Goal: Communication & Community: Answer question/provide support

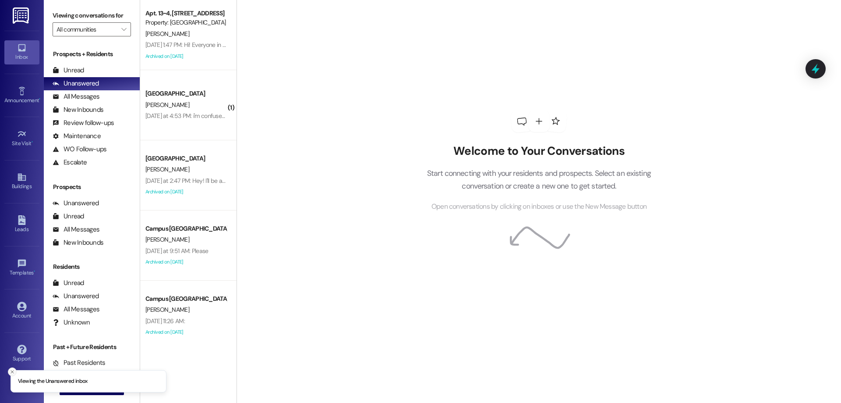
click at [11, 371] on icon "Close toast" at bounding box center [12, 371] width 5 height 5
click at [71, 384] on icon "" at bounding box center [72, 387] width 7 height 7
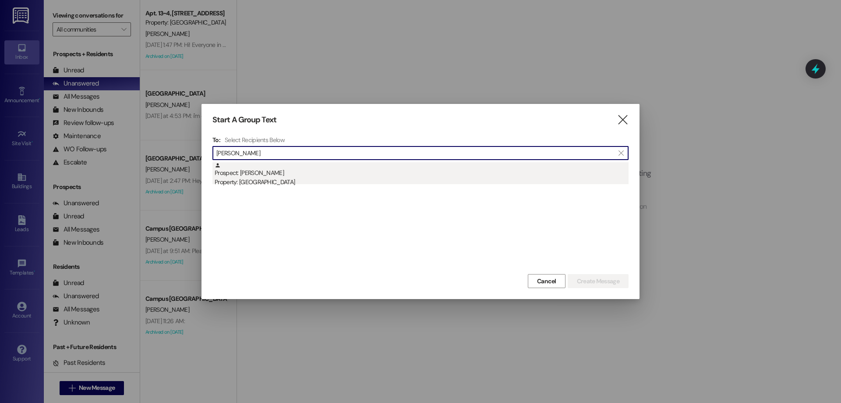
type input "[PERSON_NAME]"
click at [355, 175] on div "Prospect: [PERSON_NAME] Property: [GEOGRAPHIC_DATA]" at bounding box center [422, 174] width 414 height 25
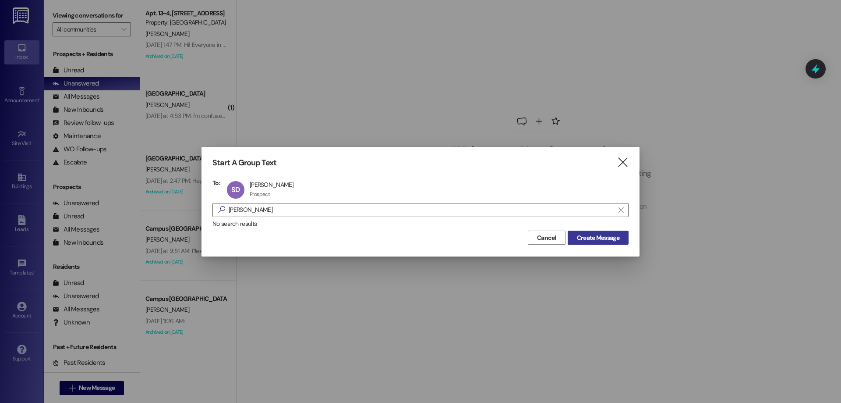
click at [622, 241] on button "Create Message" at bounding box center [598, 237] width 61 height 14
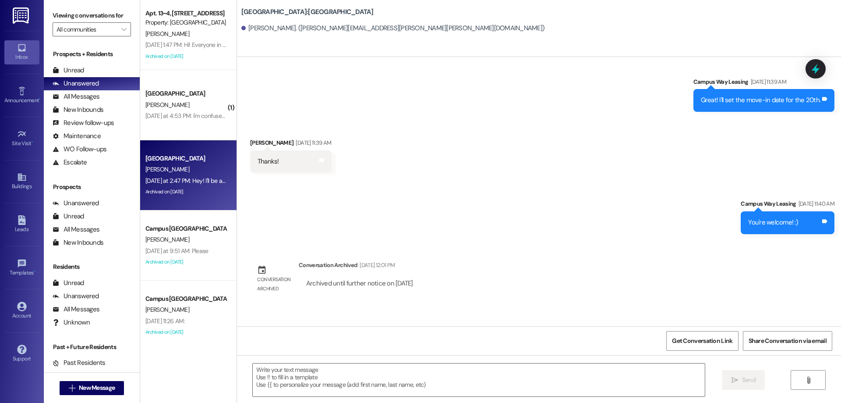
scroll to position [1684, 0]
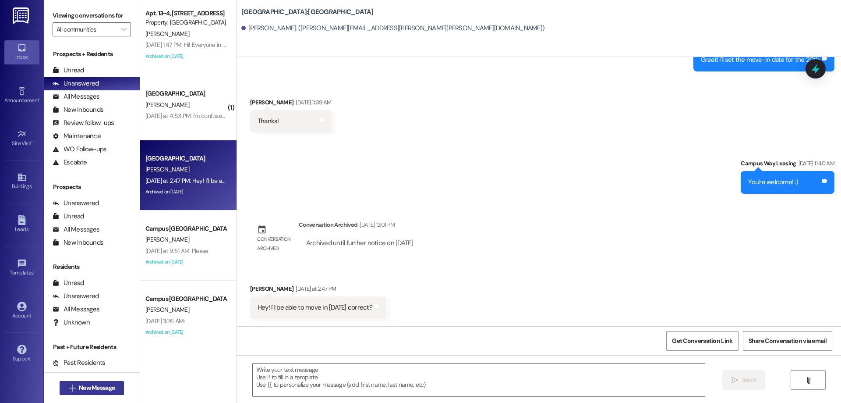
click at [81, 391] on span "New Message" at bounding box center [97, 387] width 36 height 9
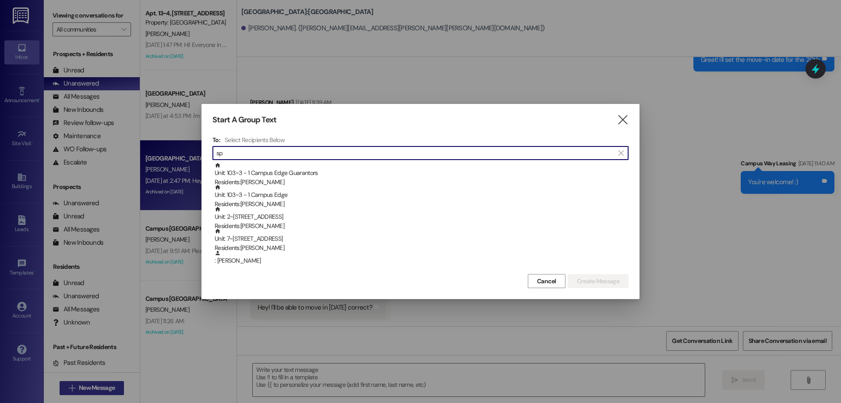
type input "s"
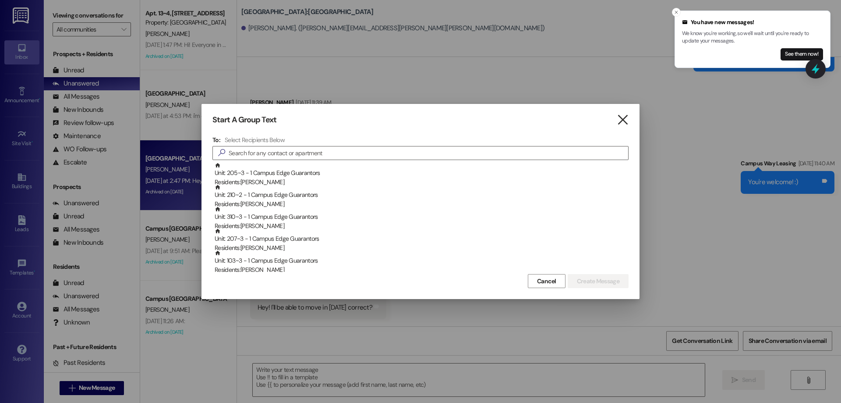
click at [626, 118] on icon "" at bounding box center [623, 119] width 12 height 9
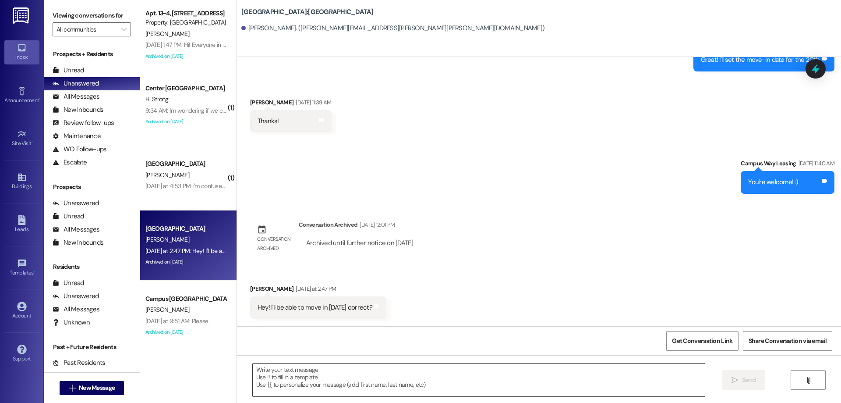
click at [275, 371] on textarea at bounding box center [479, 379] width 452 height 33
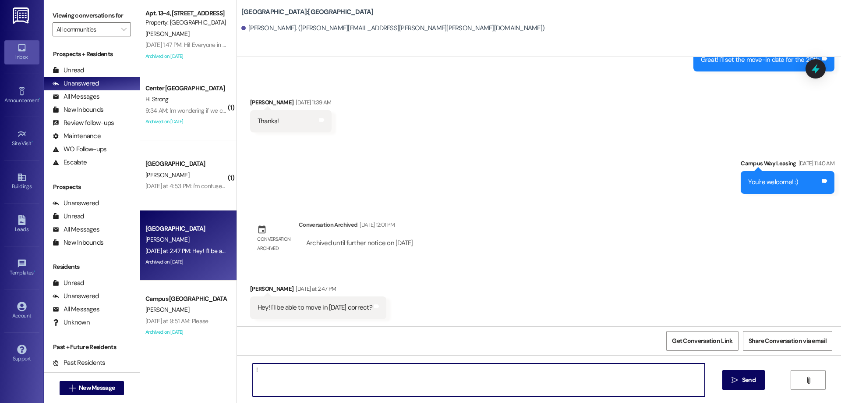
type textarea "!!"
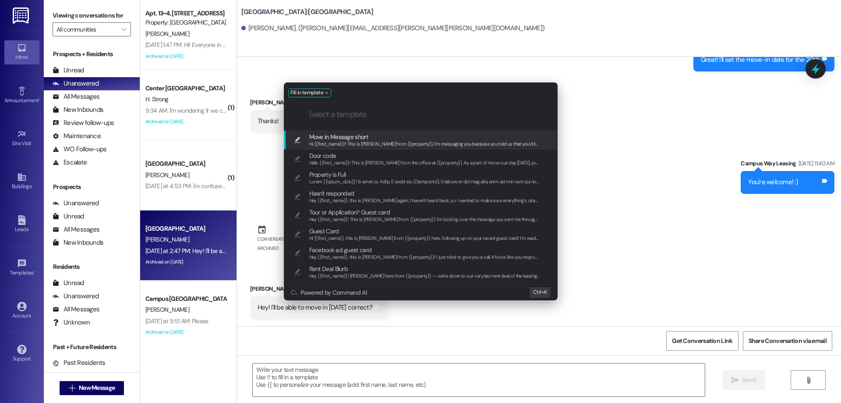
click at [358, 136] on span "Move in Message short" at bounding box center [338, 137] width 59 height 10
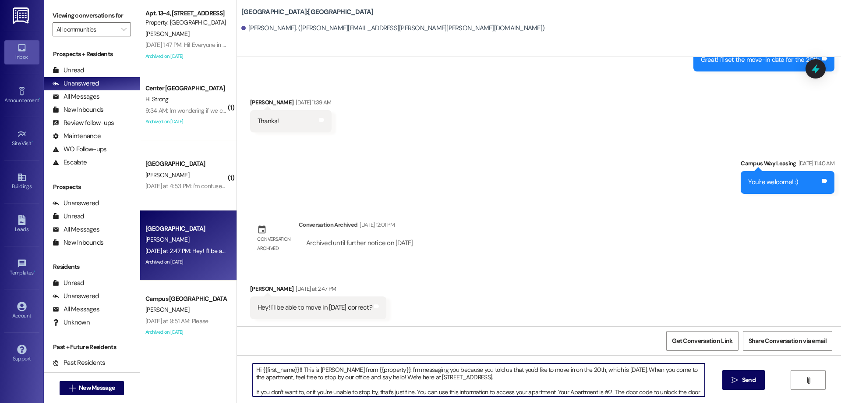
drag, startPoint x: 619, startPoint y: 369, endPoint x: 378, endPoint y: 371, distance: 241.8
click at [378, 371] on textarea "Hi {{first_name}}!! This is [PERSON_NAME] from {{property}}. I'm messaging you …" at bounding box center [479, 379] width 452 height 33
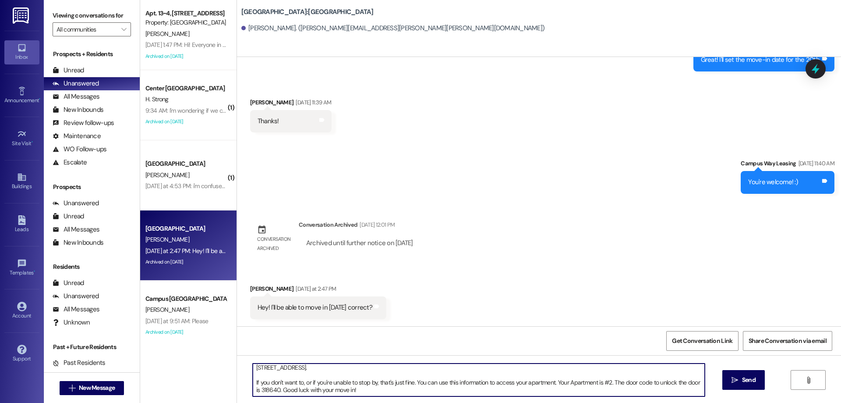
drag, startPoint x: 274, startPoint y: 389, endPoint x: 256, endPoint y: 389, distance: 17.5
click at [256, 389] on textarea "Hi {{first_name}}!! This is [PERSON_NAME] from {{property}}. I'Yes of course! W…" at bounding box center [479, 379] width 452 height 33
paste textarea "905621"
click at [606, 379] on textarea "Hi {{first_name}}!! This is [PERSON_NAME] from {{property}}. I'Yes of course! W…" at bounding box center [479, 379] width 452 height 33
click at [606, 390] on textarea "Hi {{first_name}}!! This is [PERSON_NAME] from {{property}}. I'Yes of course! W…" at bounding box center [479, 379] width 452 height 33
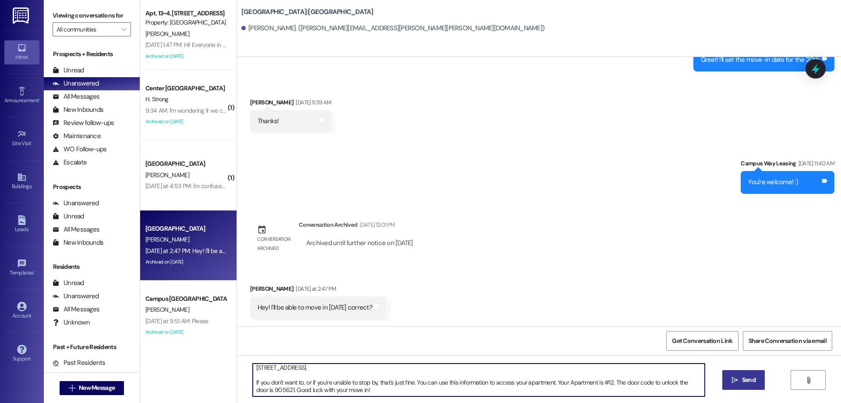
type textarea "Hi {{first_name}}!! This is [PERSON_NAME] from {{property}}. I'Yes of course! W…"
click at [750, 378] on span "Send" at bounding box center [749, 379] width 14 height 9
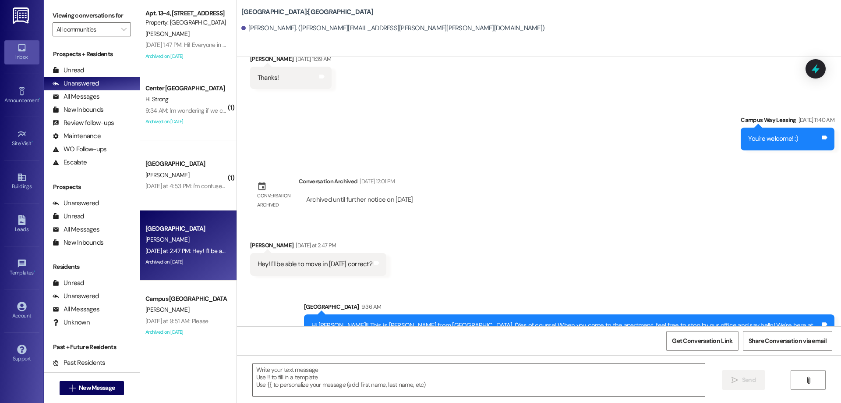
scroll to position [1773, 0]
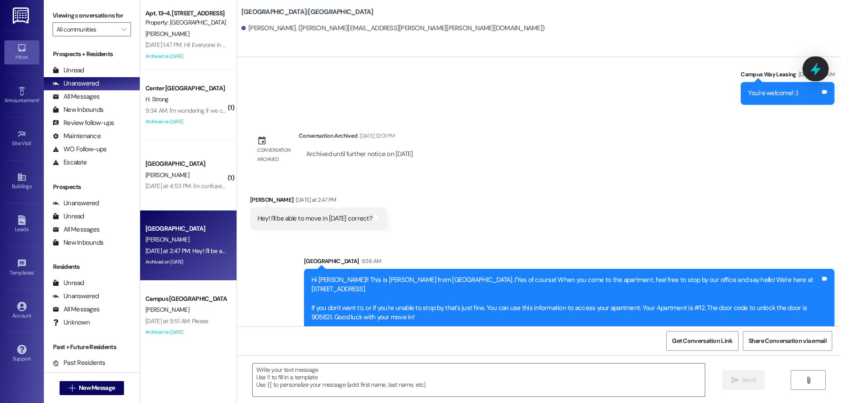
click at [811, 64] on icon at bounding box center [815, 68] width 15 height 15
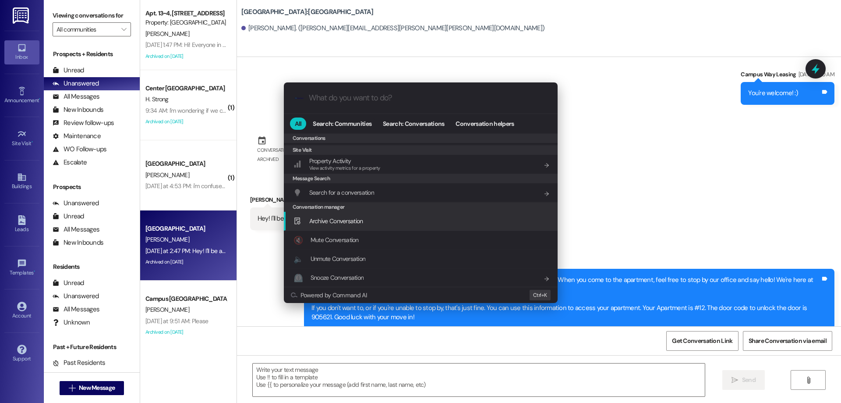
scroll to position [382, 0]
click at [347, 219] on span "Archive Conversation" at bounding box center [336, 220] width 54 height 8
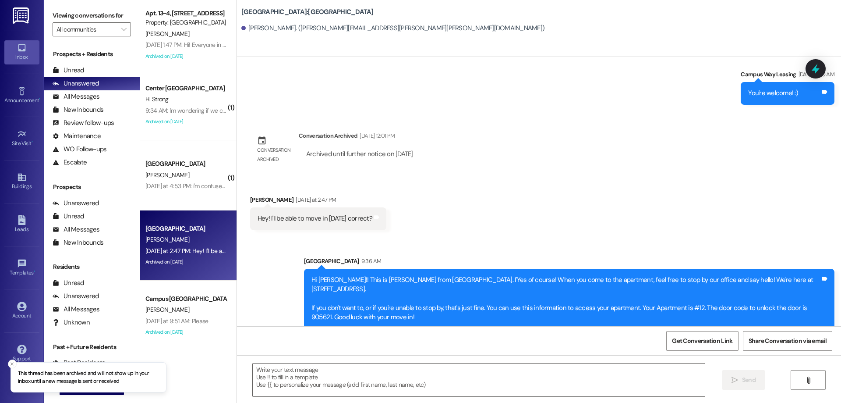
click at [81, 381] on p "This thread has been archived and will not show up in your inbox until a new me…" at bounding box center [88, 376] width 141 height 15
click at [11, 362] on icon "Close toast" at bounding box center [12, 363] width 5 height 5
click at [84, 388] on span "New Message" at bounding box center [97, 387] width 36 height 9
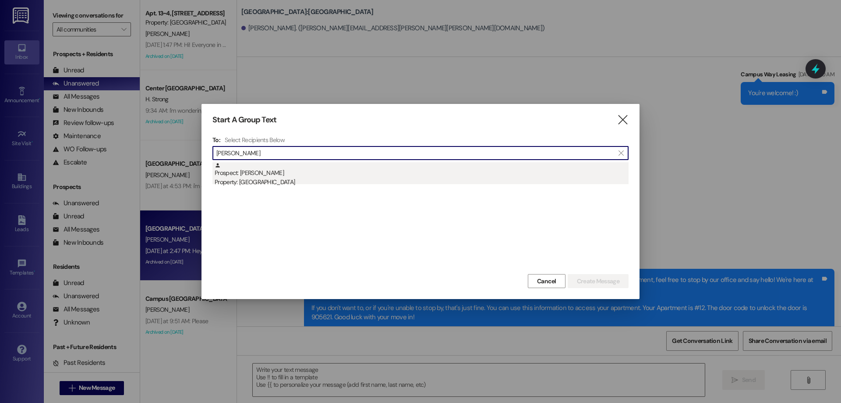
type input "[PERSON_NAME]"
click at [283, 179] on div "Property: [GEOGRAPHIC_DATA]" at bounding box center [422, 181] width 414 height 9
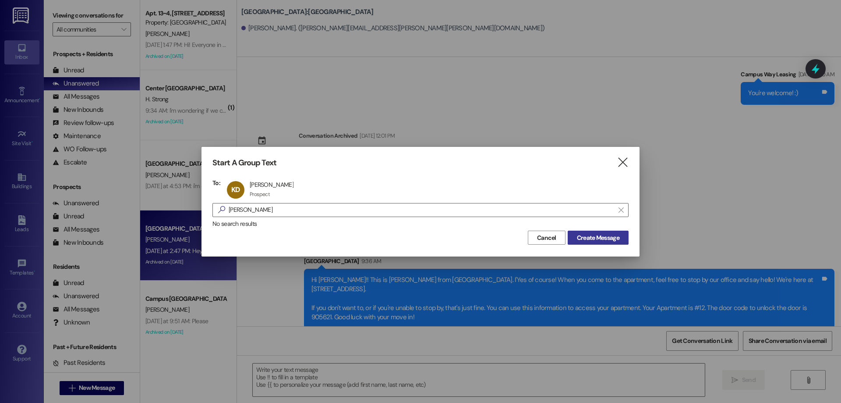
click at [604, 239] on span "Create Message" at bounding box center [598, 237] width 42 height 9
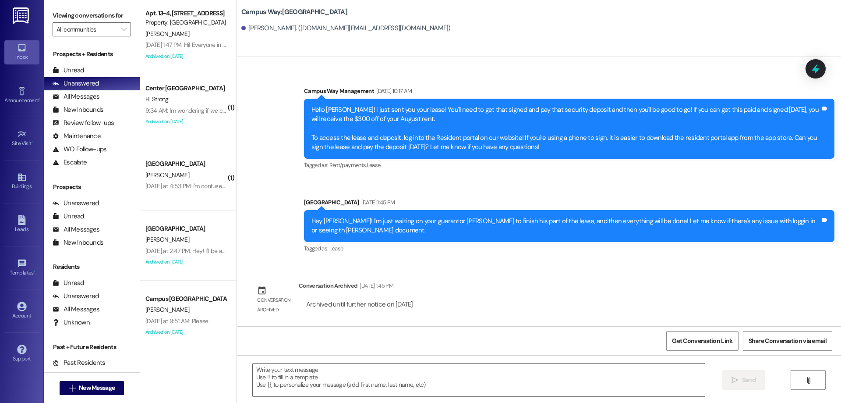
scroll to position [183, 0]
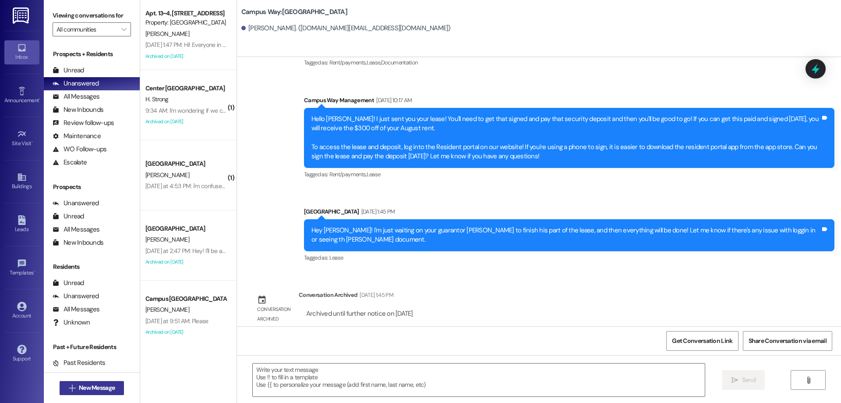
click at [113, 382] on button " New Message" at bounding box center [92, 388] width 65 height 14
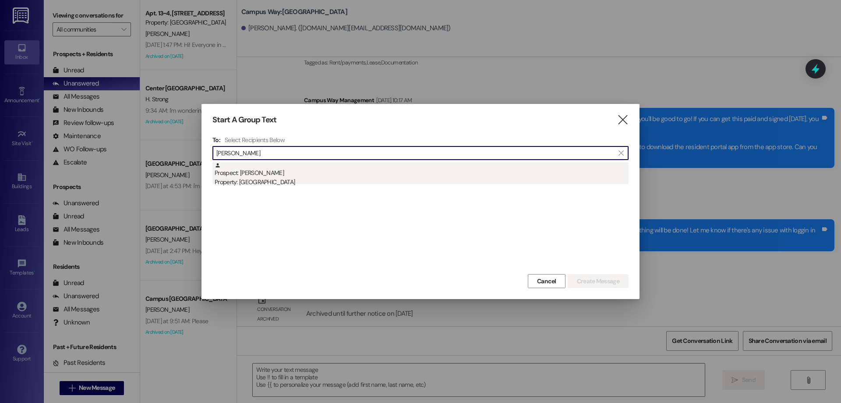
type input "[PERSON_NAME]"
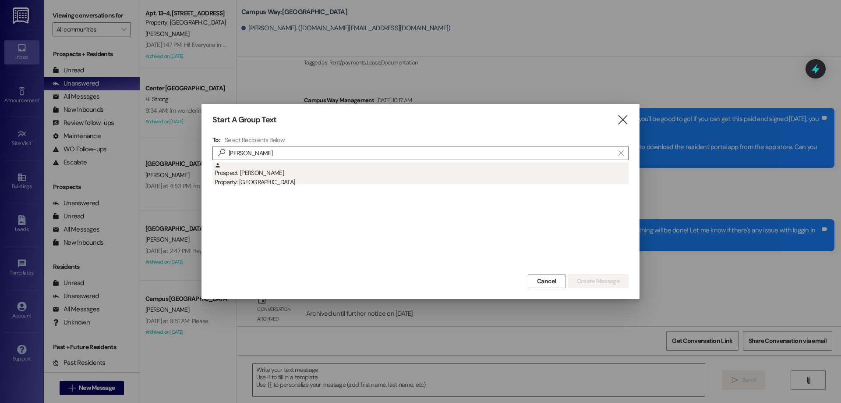
click at [353, 172] on div "Prospect: [PERSON_NAME] Property: [GEOGRAPHIC_DATA]" at bounding box center [422, 174] width 414 height 25
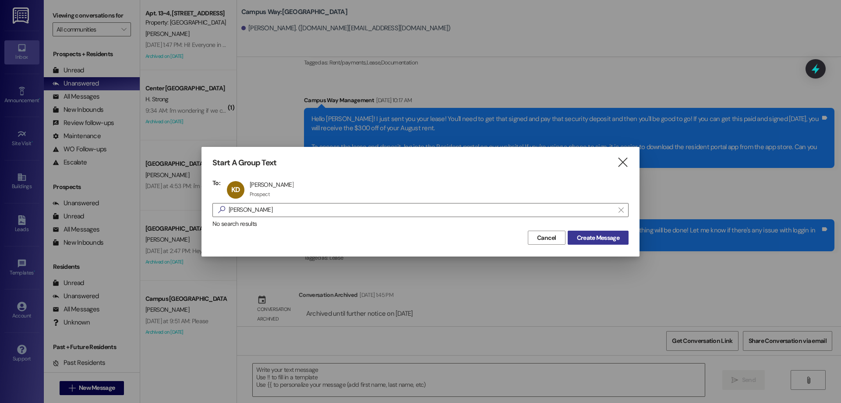
click at [614, 233] on span "Create Message" at bounding box center [598, 237] width 42 height 9
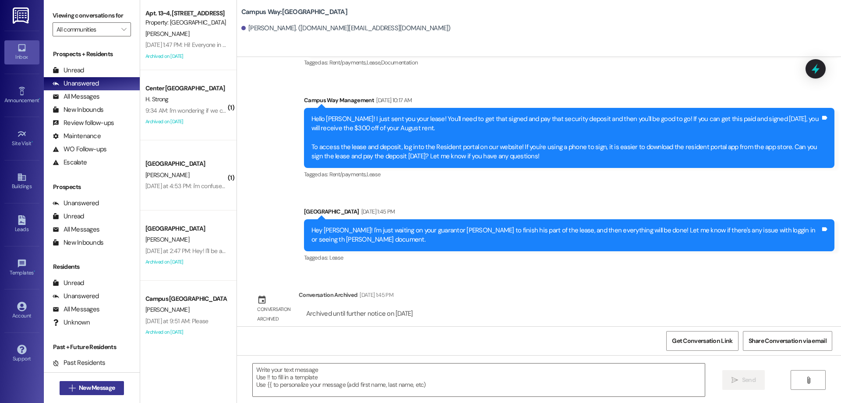
click at [98, 390] on span "New Message" at bounding box center [97, 387] width 36 height 9
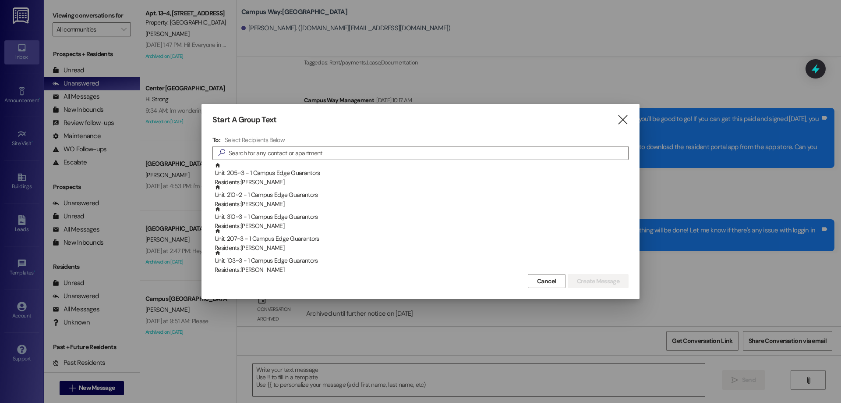
click at [614, 115] on div "Start A Group Text " at bounding box center [420, 120] width 416 height 10
click at [616, 115] on div "Start A Group Text " at bounding box center [420, 120] width 416 height 10
click at [625, 117] on icon "" at bounding box center [623, 119] width 12 height 9
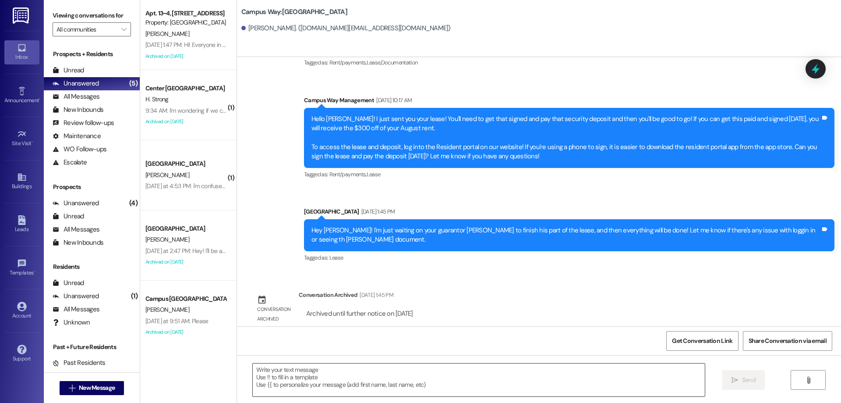
click at [339, 382] on textarea at bounding box center [479, 379] width 452 height 33
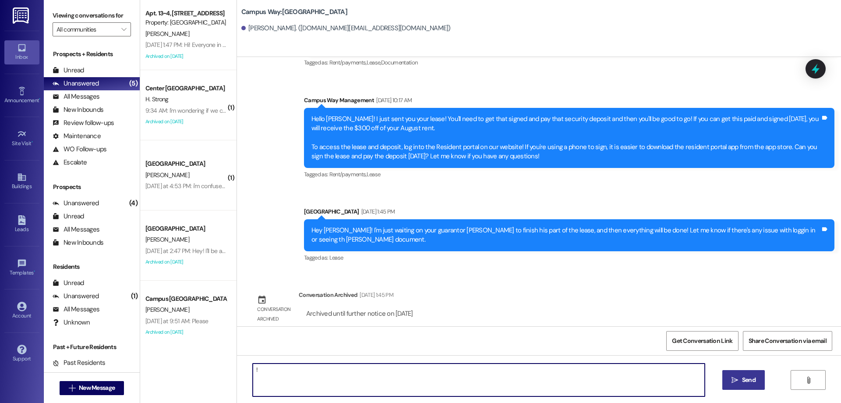
type textarea "!!"
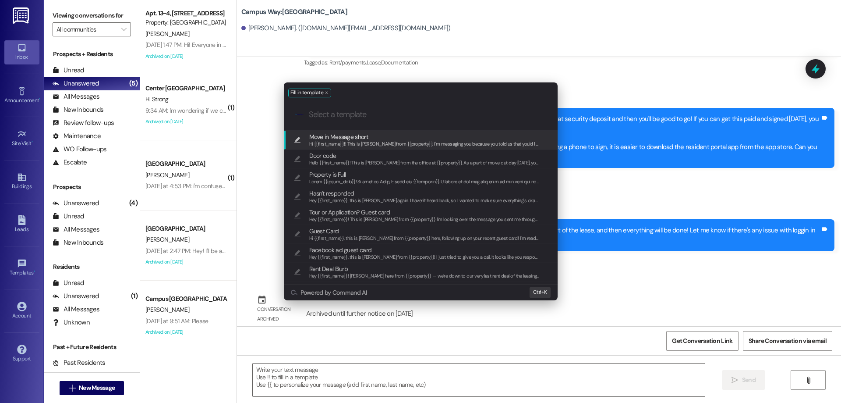
click at [463, 141] on span "Hi {{first_name}}!! This is [PERSON_NAME] from {{property}}. I'm messaging you …" at bounding box center [793, 144] width 968 height 6
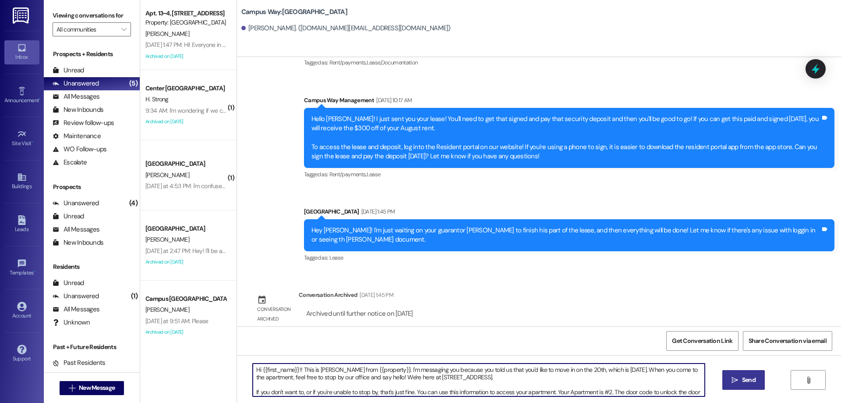
drag, startPoint x: 618, startPoint y: 368, endPoint x: 600, endPoint y: 370, distance: 18.5
click at [600, 370] on textarea "Hi {{first_name}}!! This is [PERSON_NAME] from {{property}}. I'm messaging you …" at bounding box center [479, 379] width 452 height 33
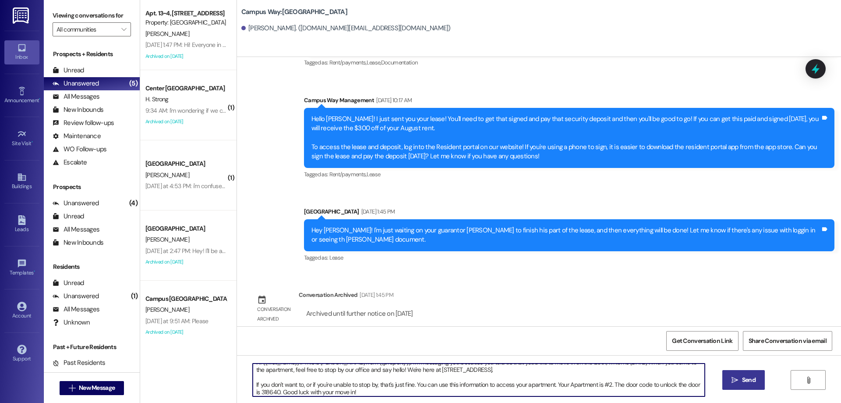
scroll to position [10, 0]
click at [607, 380] on textarea "Hi {{first_name}}!! This is [PERSON_NAME] from {{property}}. I'm messaging you …" at bounding box center [479, 379] width 452 height 33
click at [395, 388] on textarea "Hi {{first_name}}!! This is [PERSON_NAME] from {{property}}. I'm messaging you …" at bounding box center [479, 379] width 452 height 33
drag, startPoint x: 273, startPoint y: 389, endPoint x: 255, endPoint y: 391, distance: 18.0
click at [255, 391] on textarea "Hi {{first_name}}!! This is [PERSON_NAME] from {{property}}. I'm messaging you …" at bounding box center [479, 379] width 452 height 33
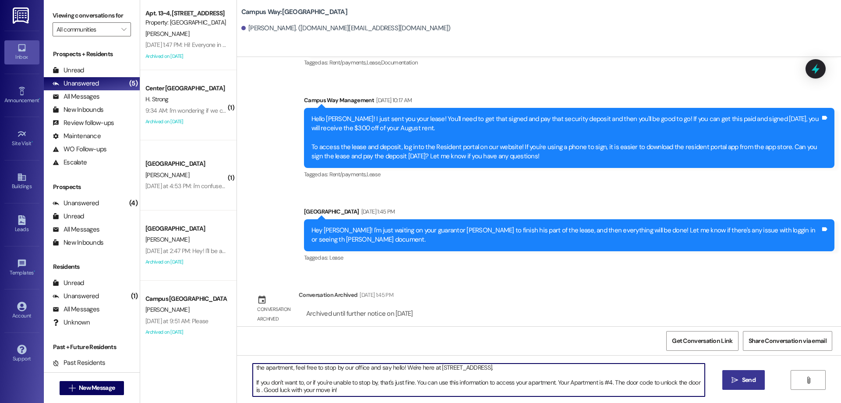
paste textarea "815634"
type textarea "Hi {{first_name}}!! This is [PERSON_NAME] from {{property}}. I'm messaging you …"
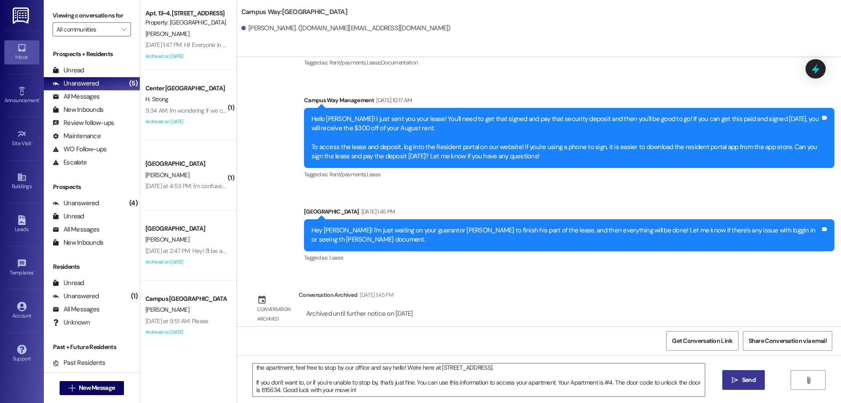
click at [742, 383] on span "Send" at bounding box center [749, 379] width 14 height 9
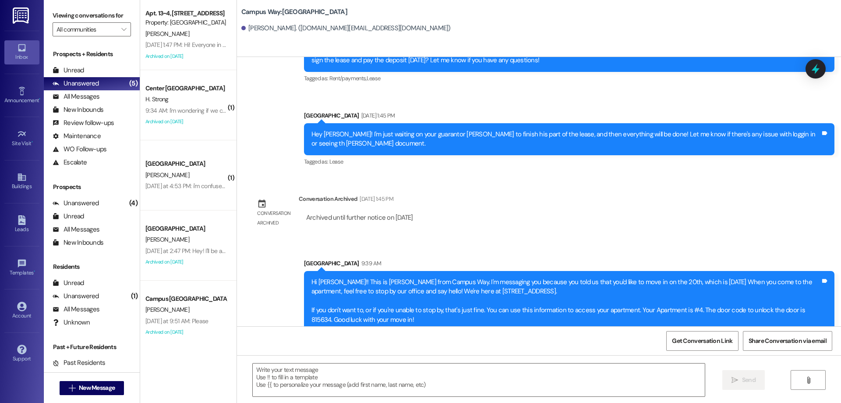
scroll to position [282, 0]
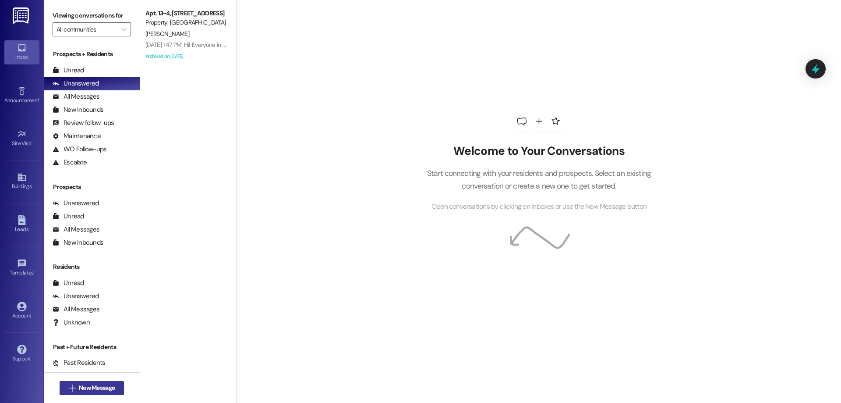
click at [81, 384] on span "New Message" at bounding box center [97, 387] width 36 height 9
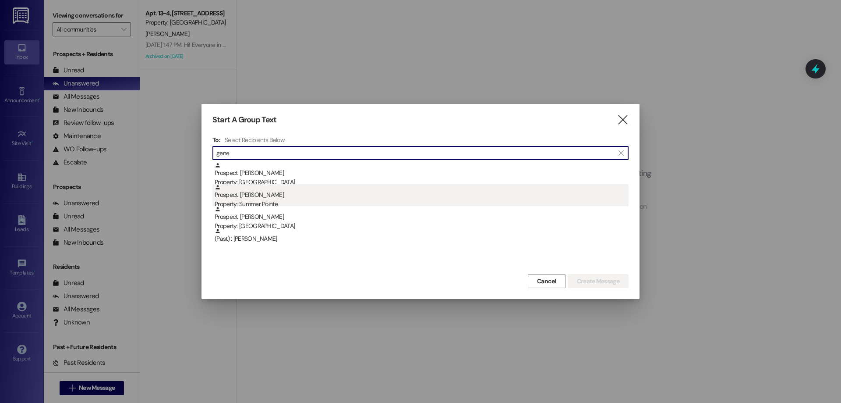
type input "gene"
click at [353, 196] on div "Prospect: Genevieve Duffield Property: Summer Pointe" at bounding box center [422, 196] width 414 height 25
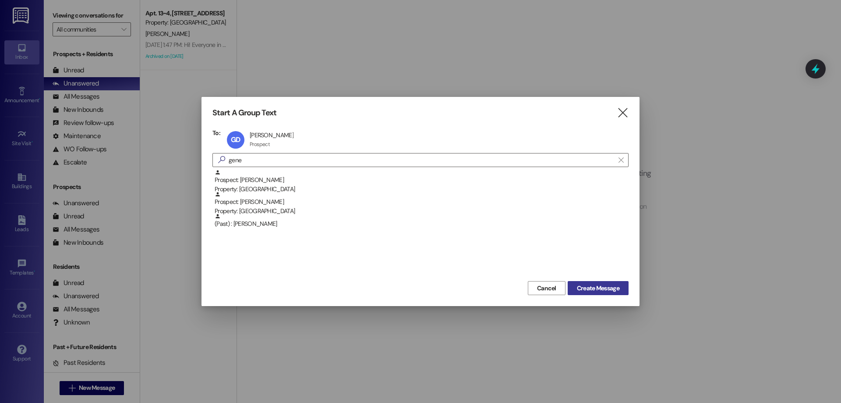
click at [600, 282] on button "Create Message" at bounding box center [598, 288] width 61 height 14
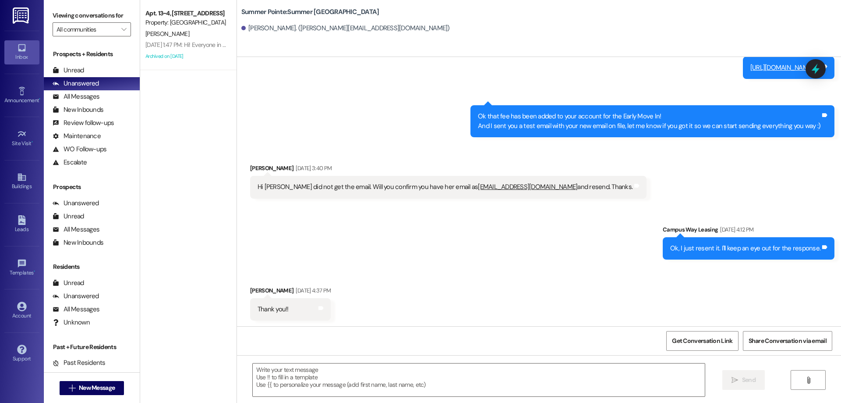
scroll to position [845, 0]
